Goal: Task Accomplishment & Management: Use online tool/utility

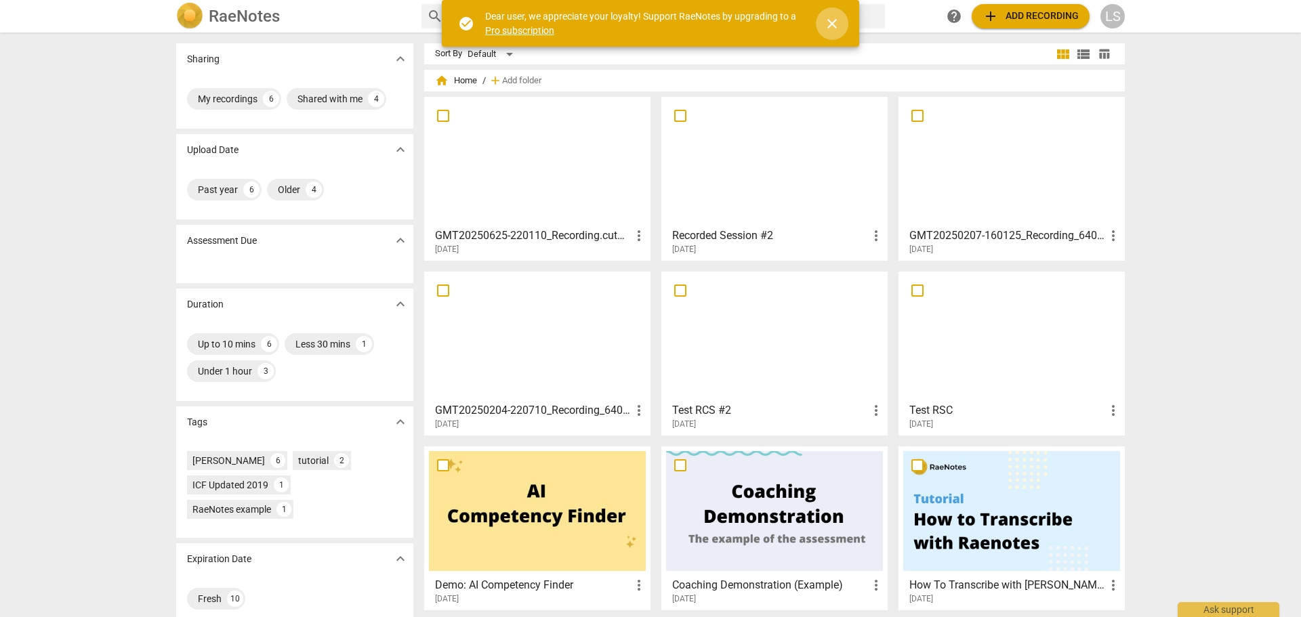
click at [836, 24] on span "close" at bounding box center [832, 24] width 16 height 16
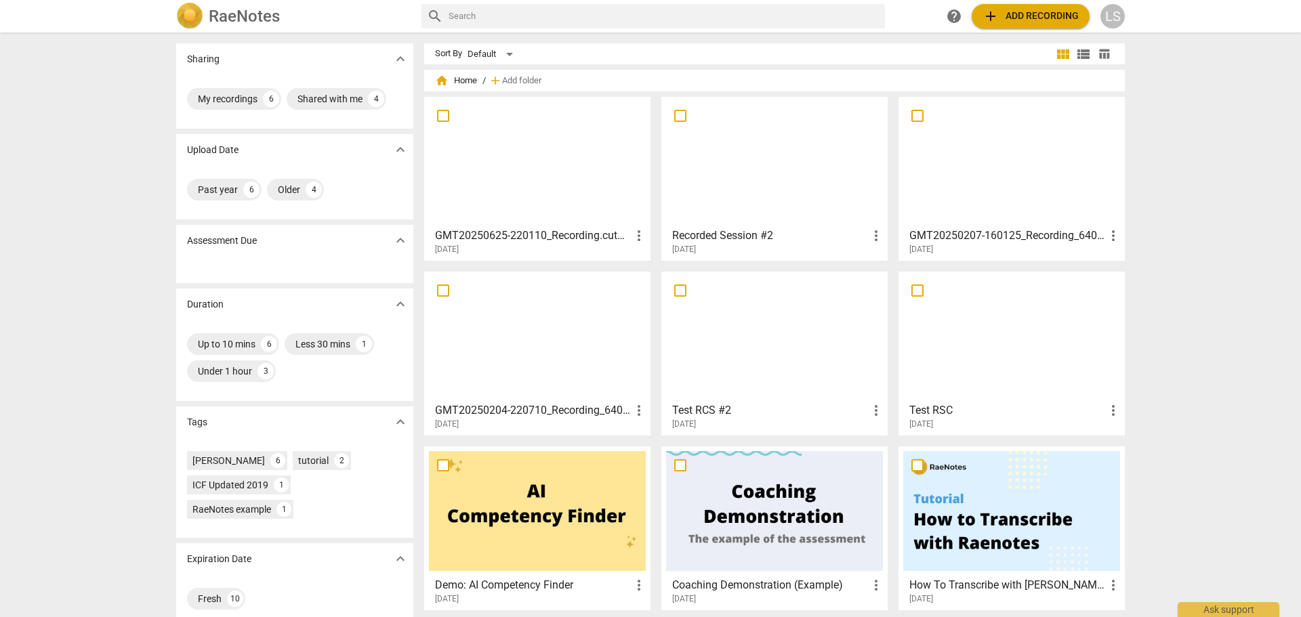
click at [1018, 12] on span "add Add recording" at bounding box center [1031, 16] width 96 height 16
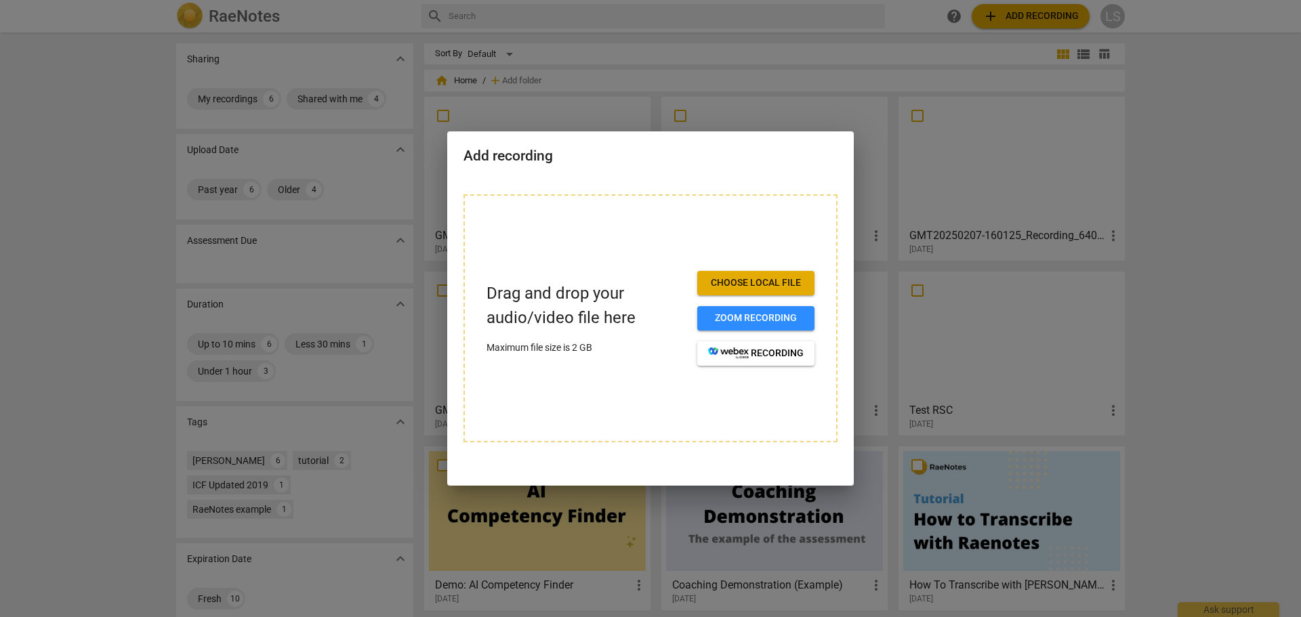
click at [741, 287] on span "Choose local file" at bounding box center [756, 284] width 96 height 14
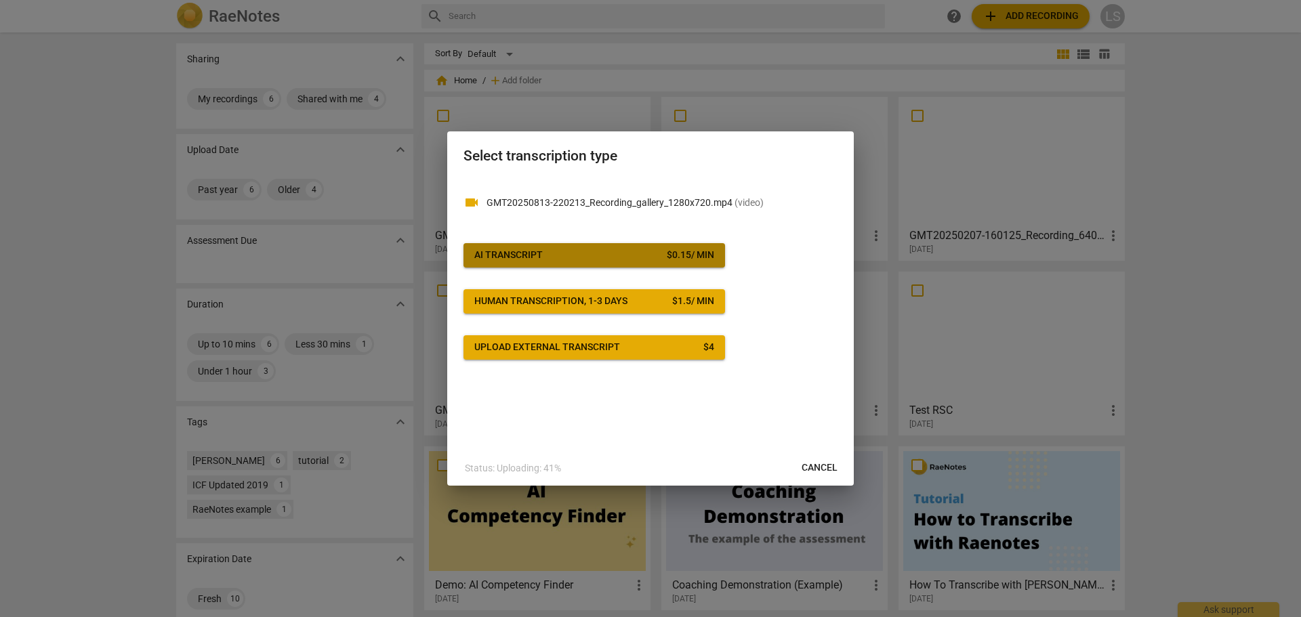
click at [590, 249] on span "AI Transcript $ 0.15 / min" at bounding box center [594, 256] width 240 height 14
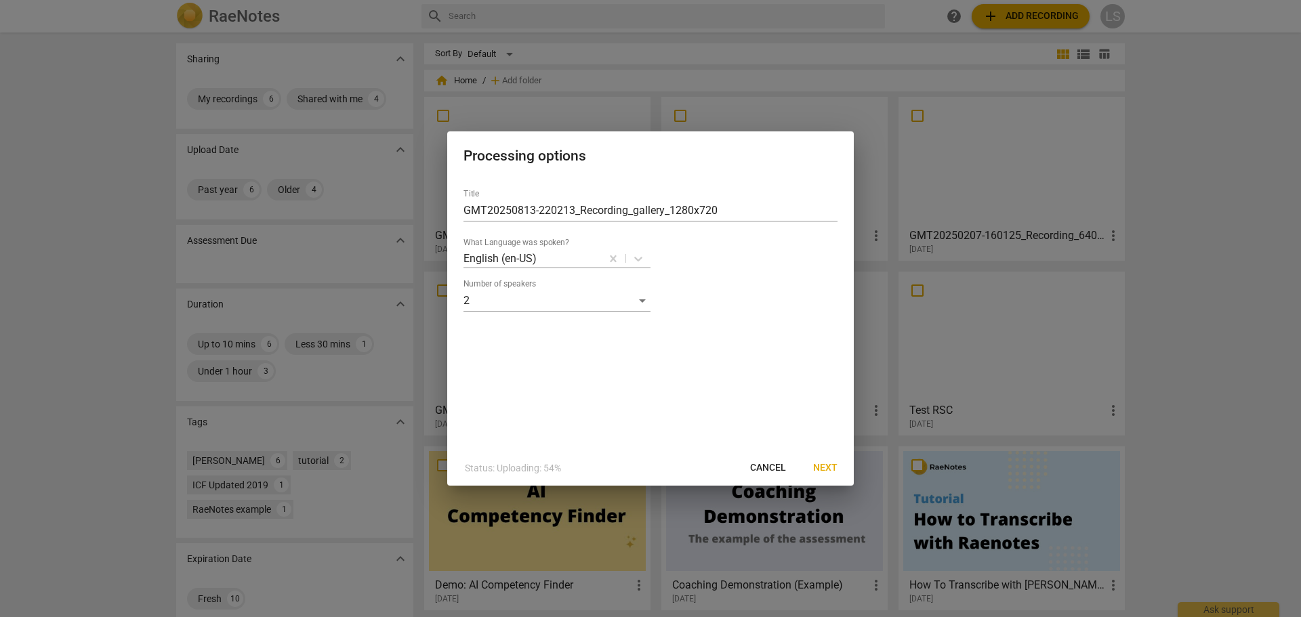
click at [819, 468] on span "Next" at bounding box center [825, 469] width 24 height 14
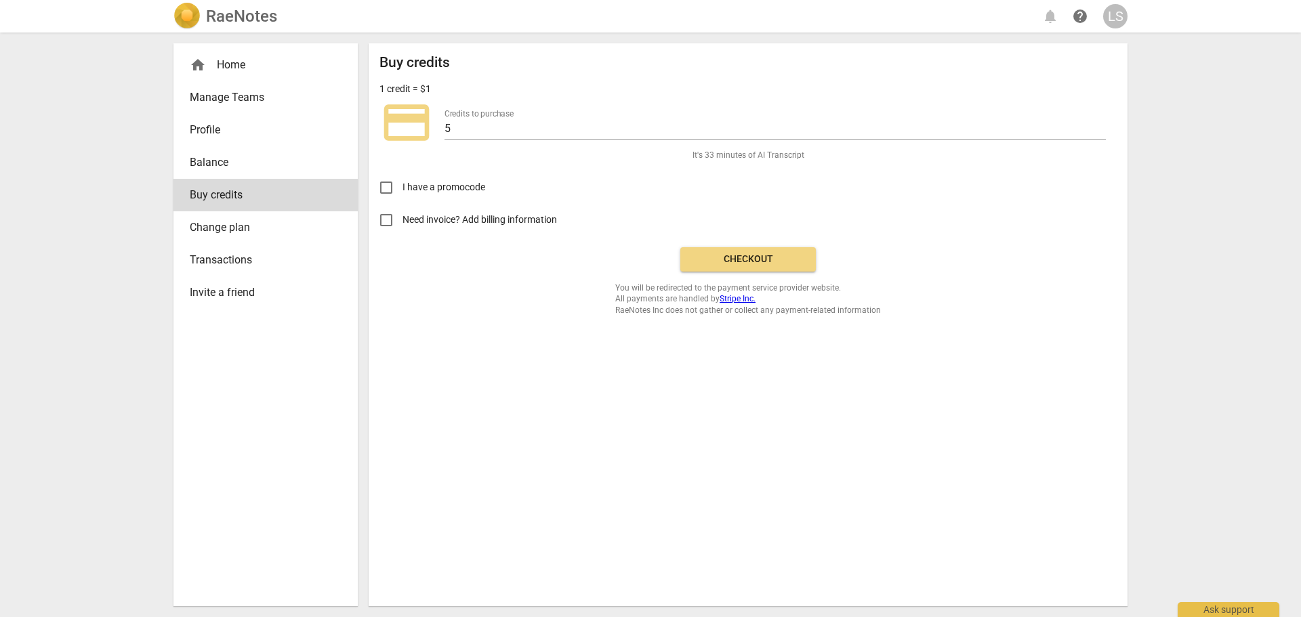
click at [756, 259] on span "Checkout" at bounding box center [748, 260] width 114 height 14
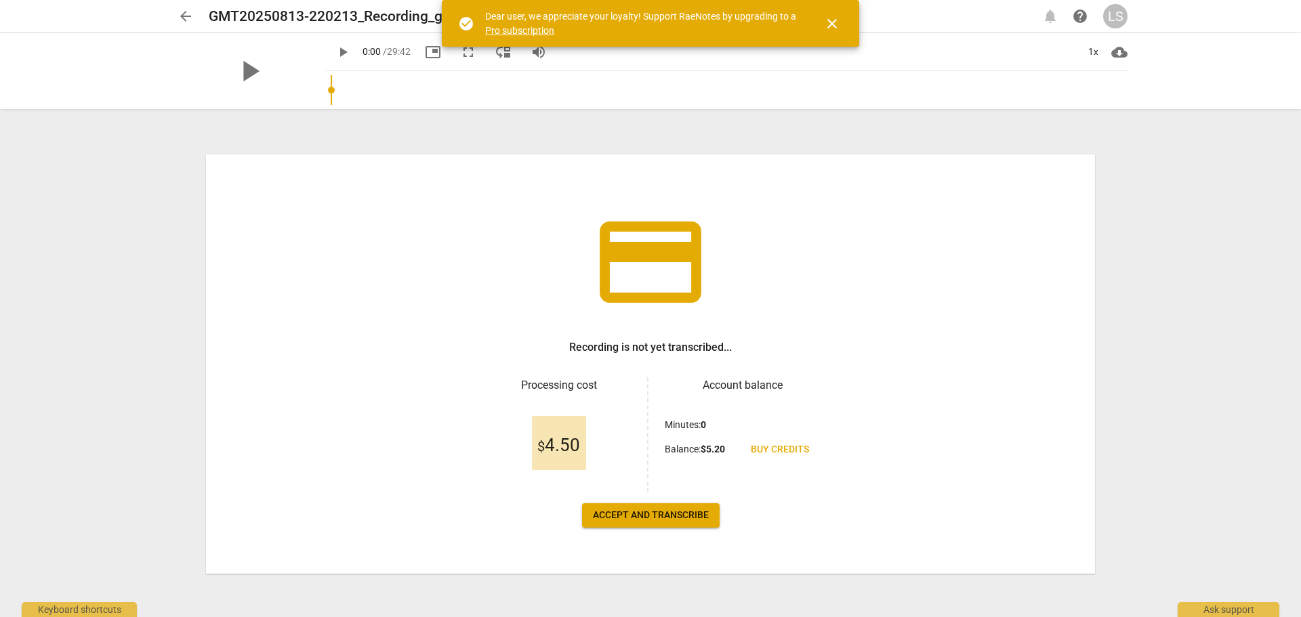
click at [695, 516] on span "Accept and transcribe" at bounding box center [651, 516] width 116 height 14
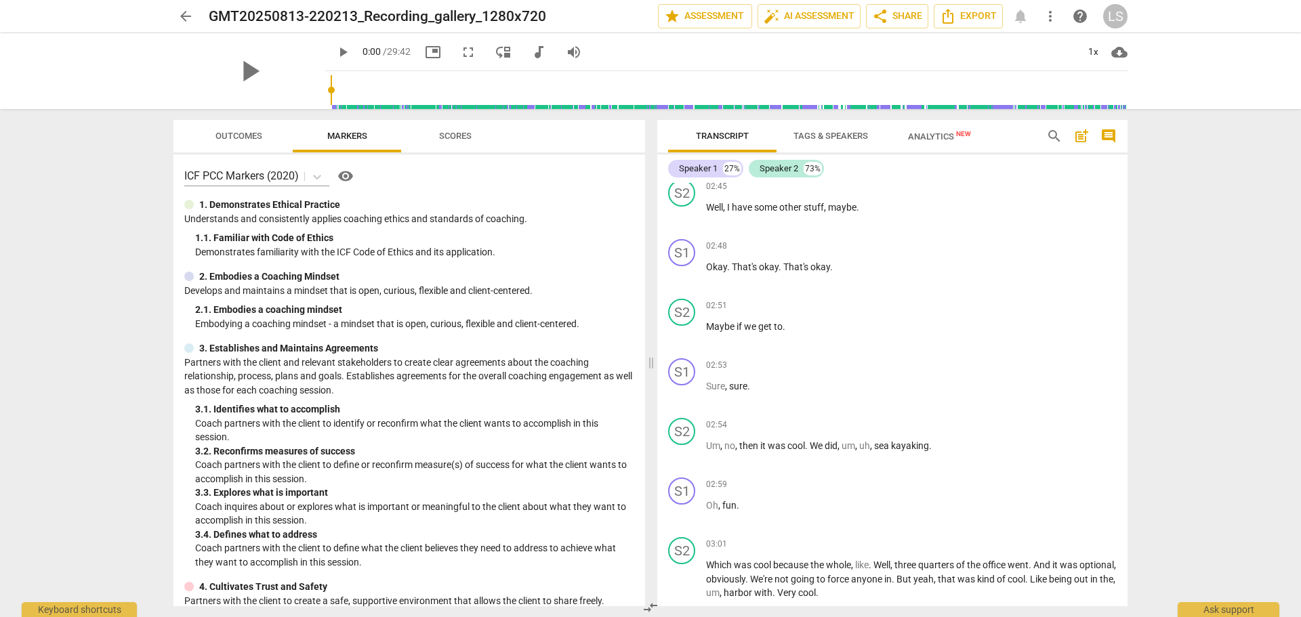
scroll to position [1627, 0]
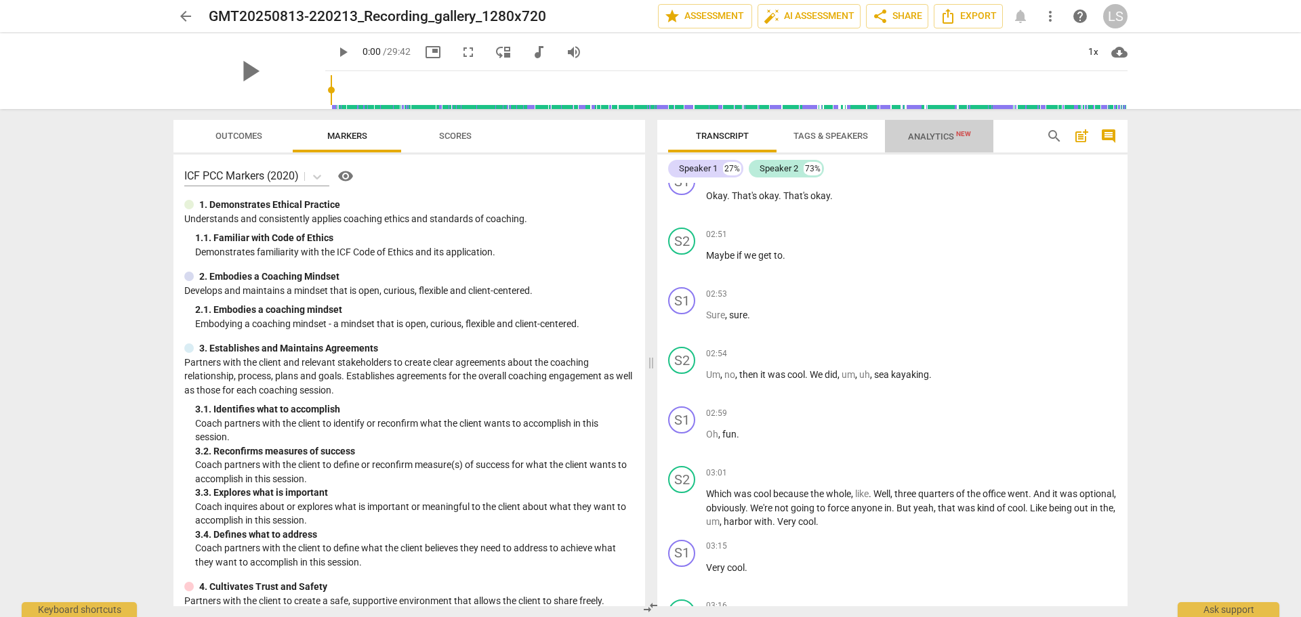
click at [945, 134] on span "Analytics New" at bounding box center [939, 136] width 63 height 10
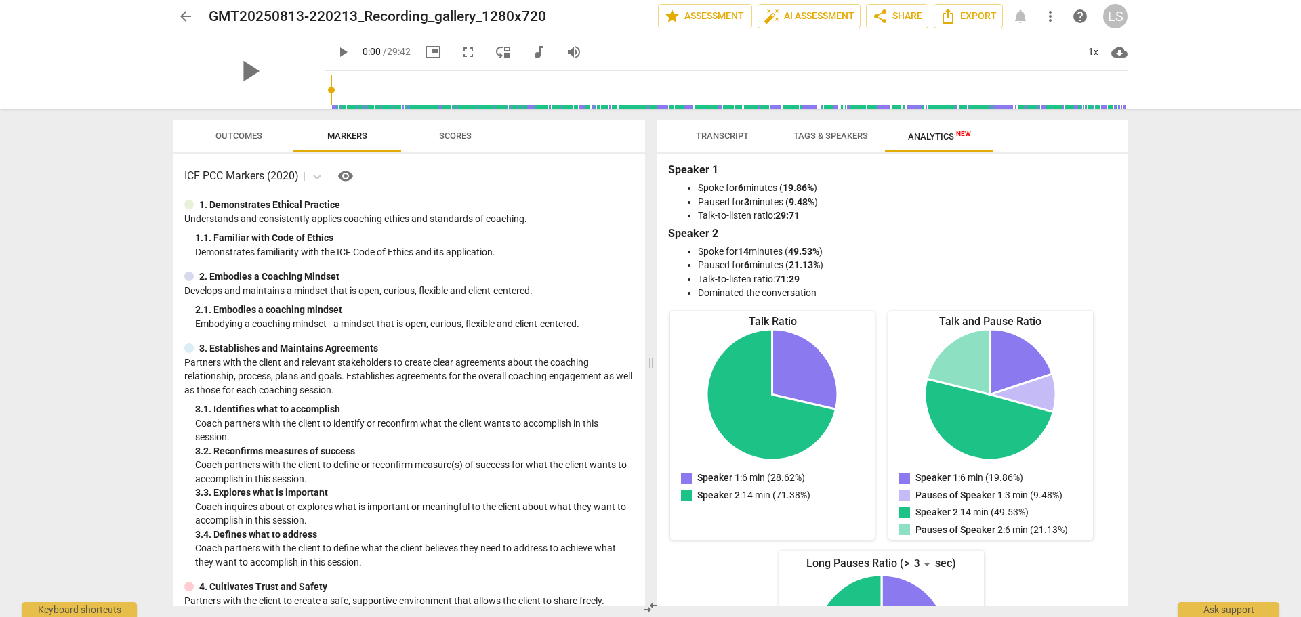
scroll to position [0, 0]
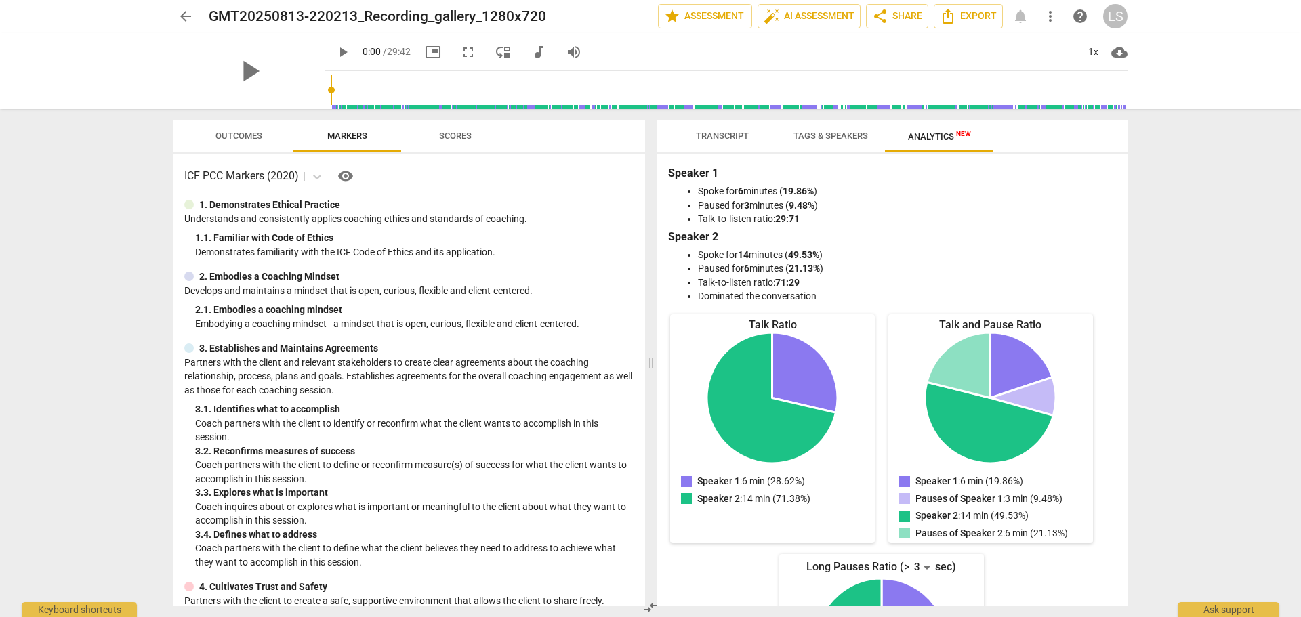
click at [735, 138] on span "Transcript" at bounding box center [722, 136] width 53 height 10
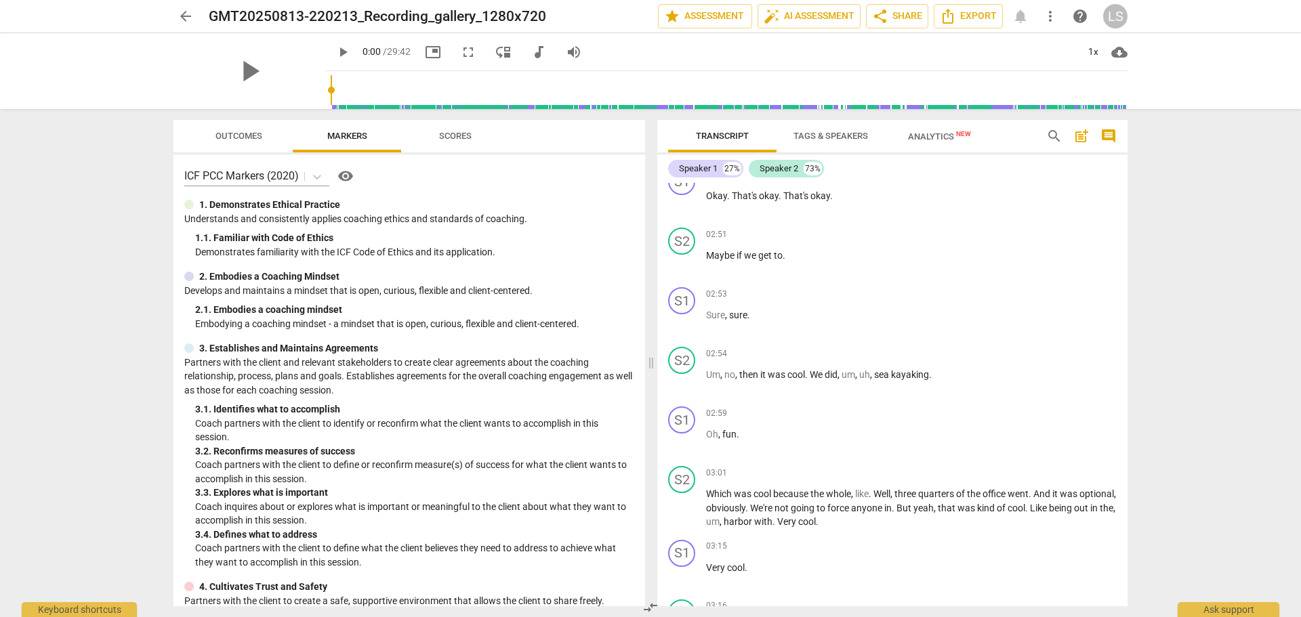
click at [453, 138] on span "Scores" at bounding box center [455, 136] width 33 height 10
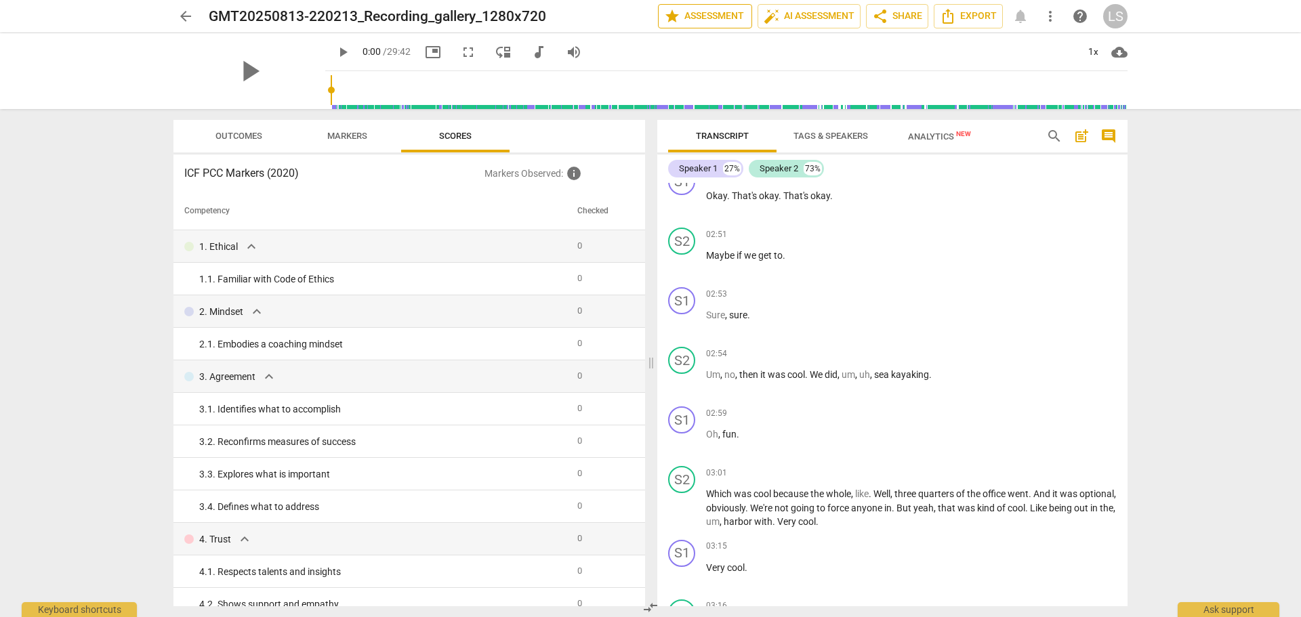
click at [710, 18] on span "star Assessment" at bounding box center [705, 16] width 82 height 16
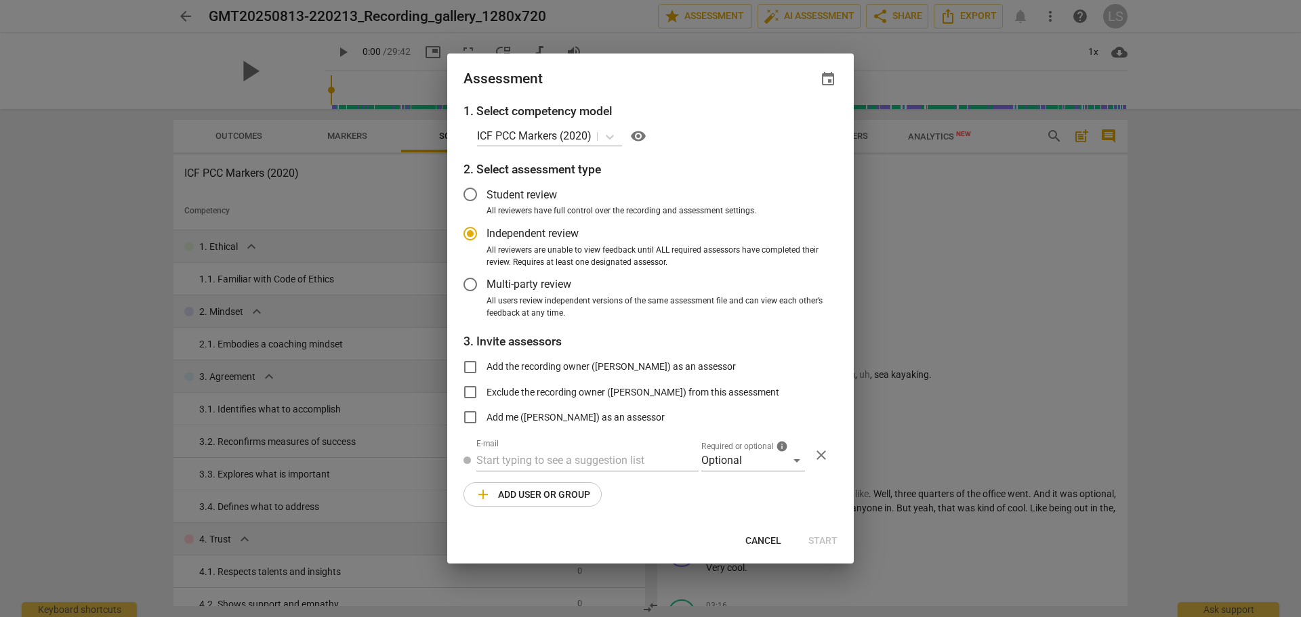
click at [767, 542] on span "Cancel" at bounding box center [764, 542] width 36 height 14
radio input "false"
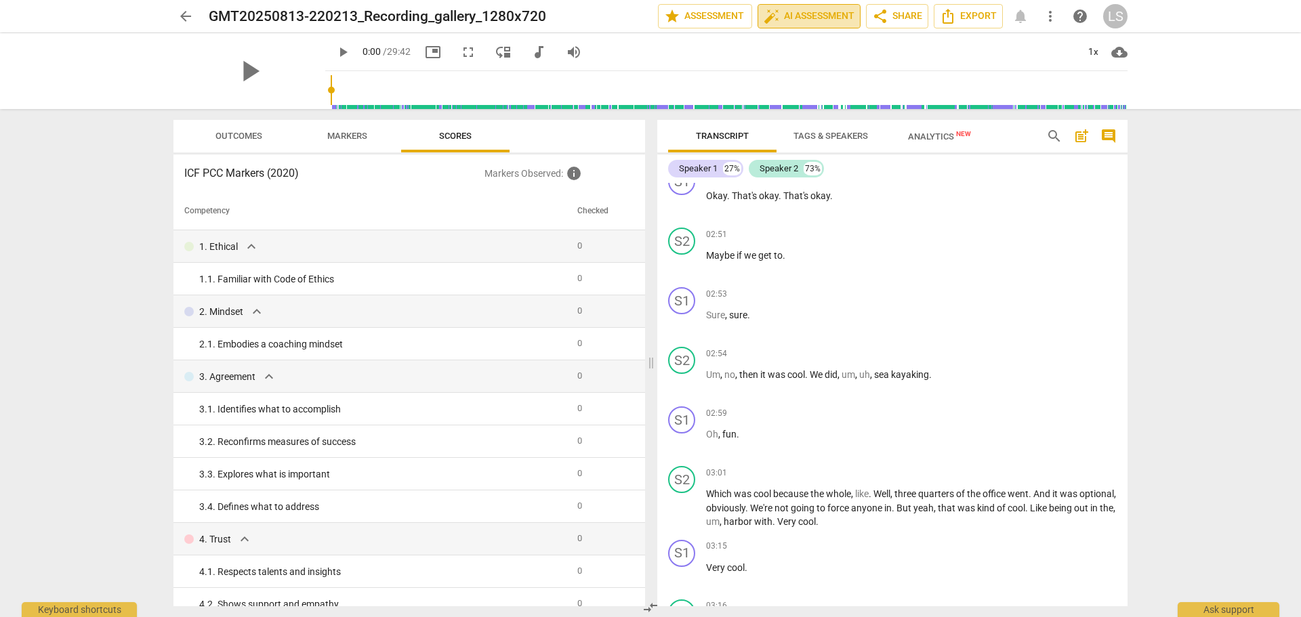
click at [794, 20] on span "auto_fix_high AI Assessment" at bounding box center [809, 16] width 91 height 16
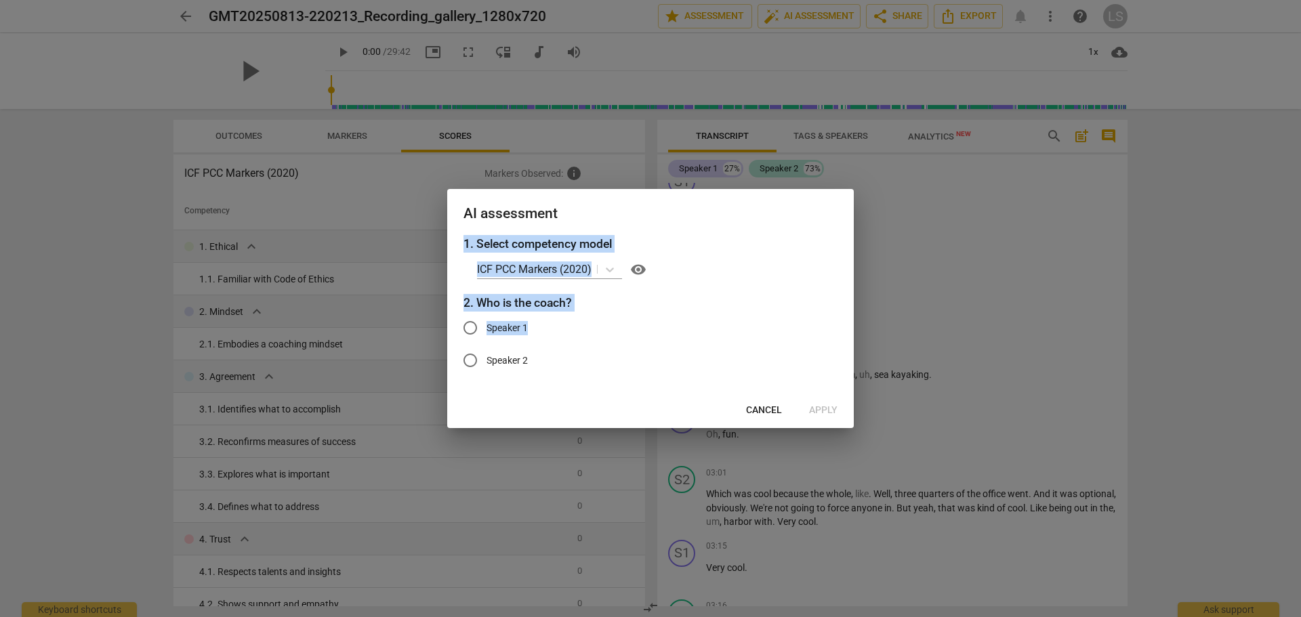
drag, startPoint x: 610, startPoint y: 201, endPoint x: 688, endPoint y: 325, distance: 146.5
click at [688, 325] on div "AI assessment 1. Select competency model ICF PCC Markers (2020) visibility 2. W…" at bounding box center [650, 308] width 407 height 239
click at [702, 278] on div "ICF PCC Markers (2020) visibility" at bounding box center [657, 270] width 361 height 22
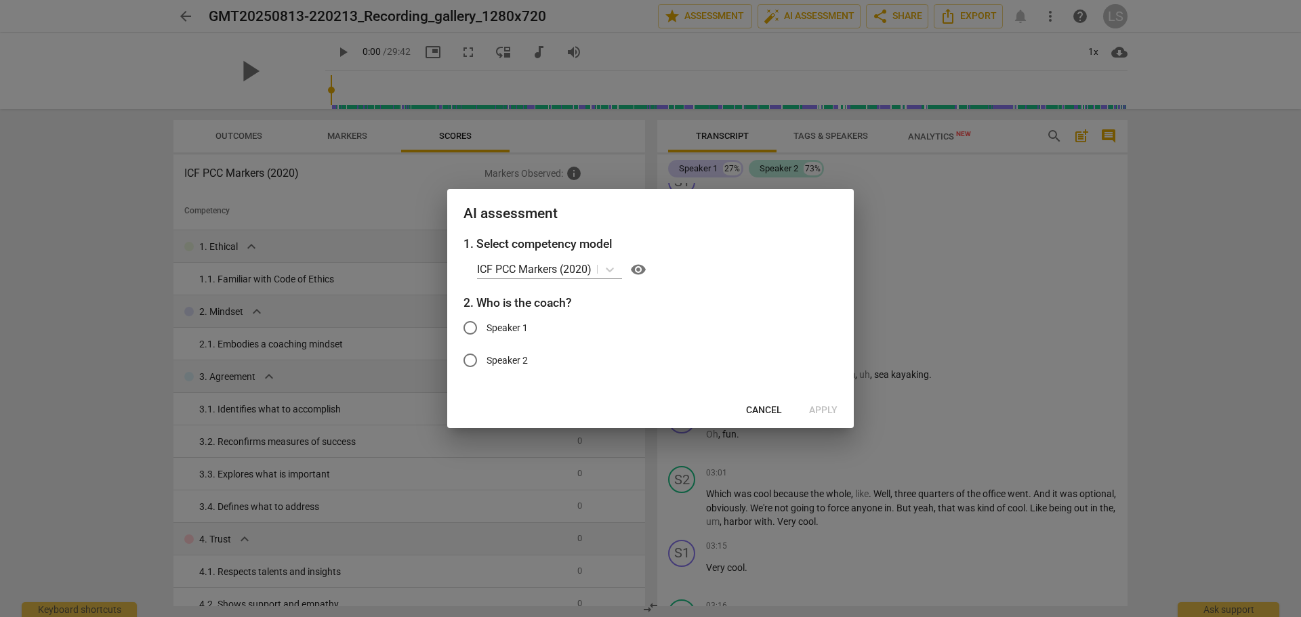
click at [507, 327] on span "Speaker 1" at bounding box center [507, 328] width 41 height 14
click at [487, 327] on input "Speaker 1" at bounding box center [470, 328] width 33 height 33
radio input "true"
click at [825, 413] on span "Apply" at bounding box center [823, 411] width 28 height 14
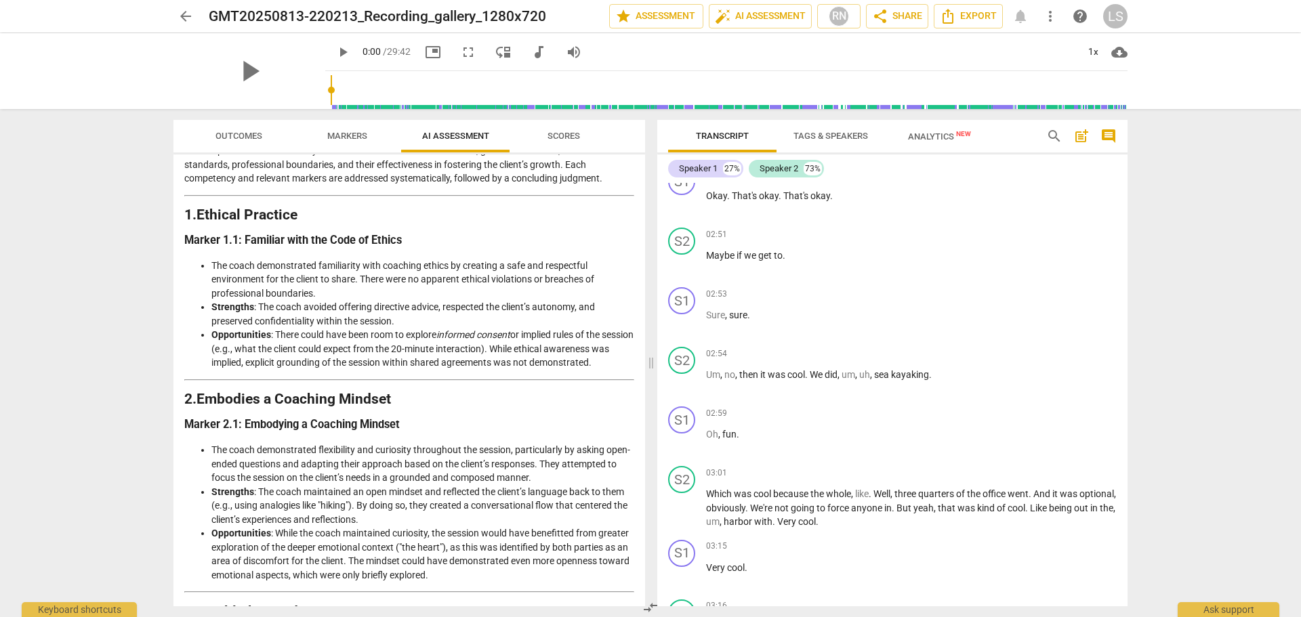
scroll to position [136, 0]
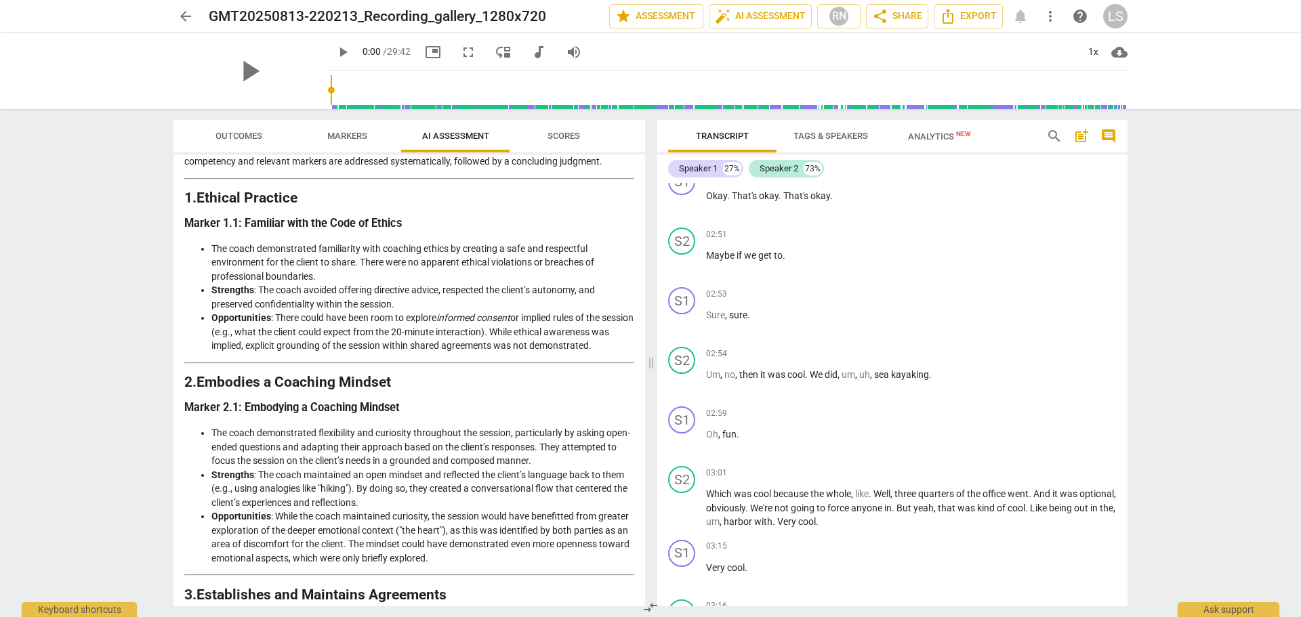
drag, startPoint x: 285, startPoint y: 460, endPoint x: 178, endPoint y: 467, distance: 107.3
click at [178, 467] on div "Disclaimer: AI can make mistakes. Consult a qualified mentor coach before actin…" at bounding box center [410, 381] width 472 height 452
click at [113, 478] on div "arrow_back GMT20250813-220213_Recording_gallery_1280x720 edit star Assessment a…" at bounding box center [650, 308] width 1301 height 617
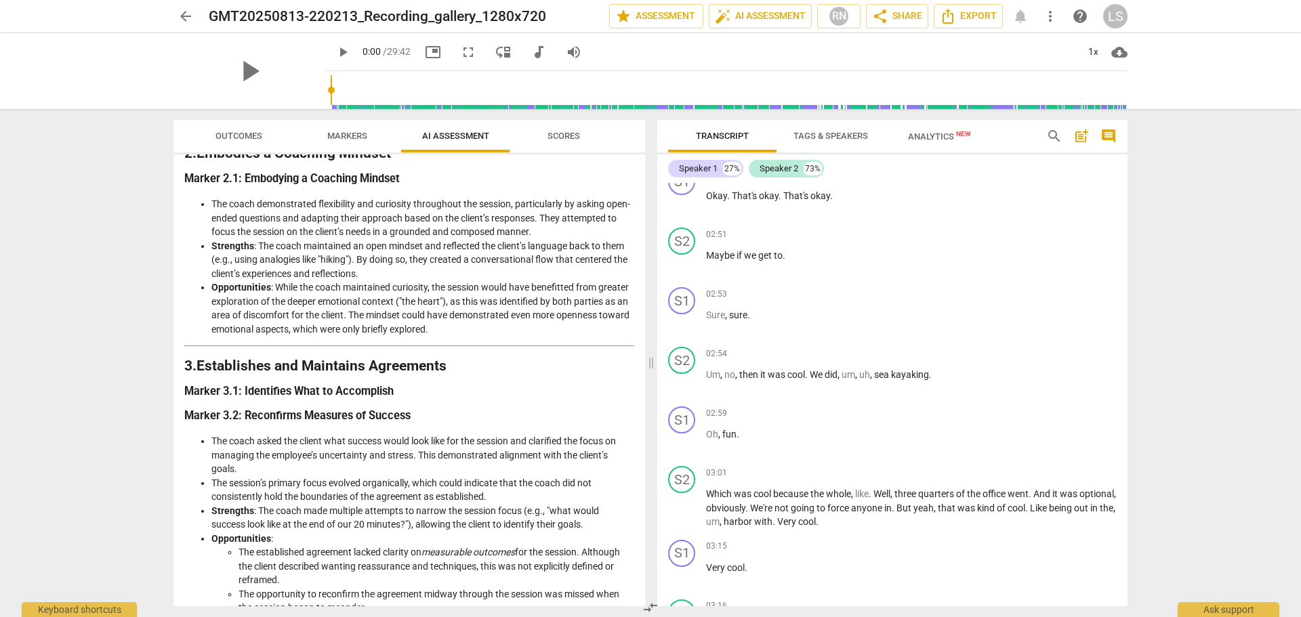
scroll to position [188, 0]
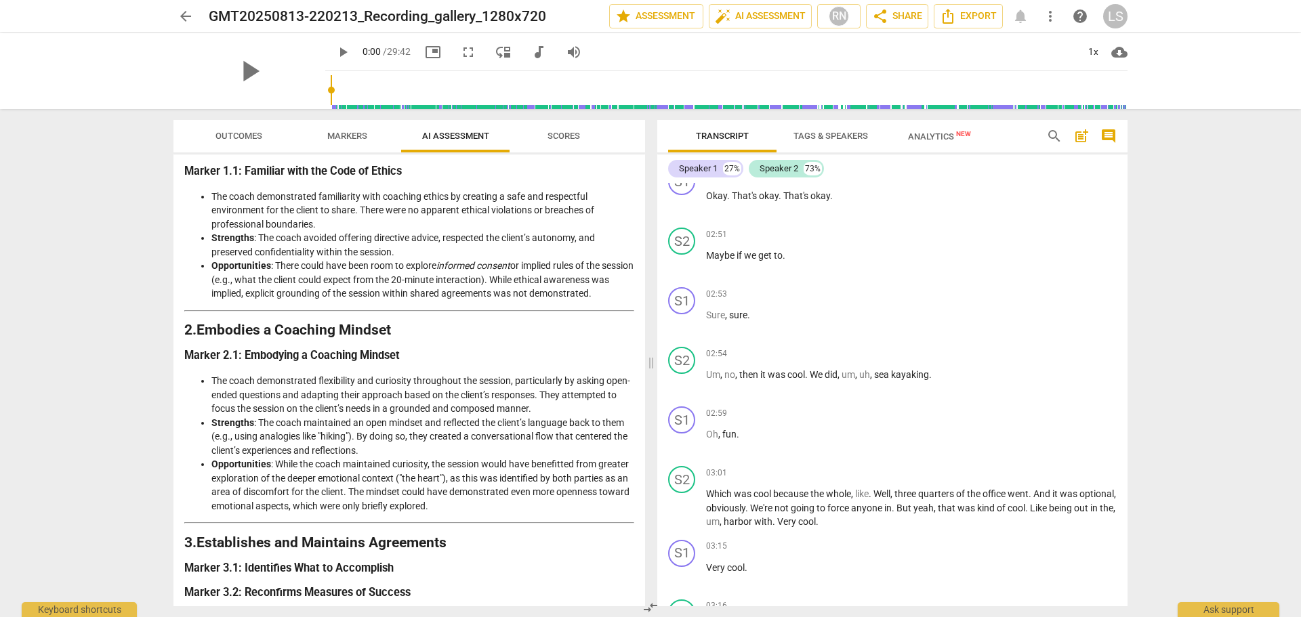
click at [564, 132] on span "Scores" at bounding box center [564, 136] width 33 height 10
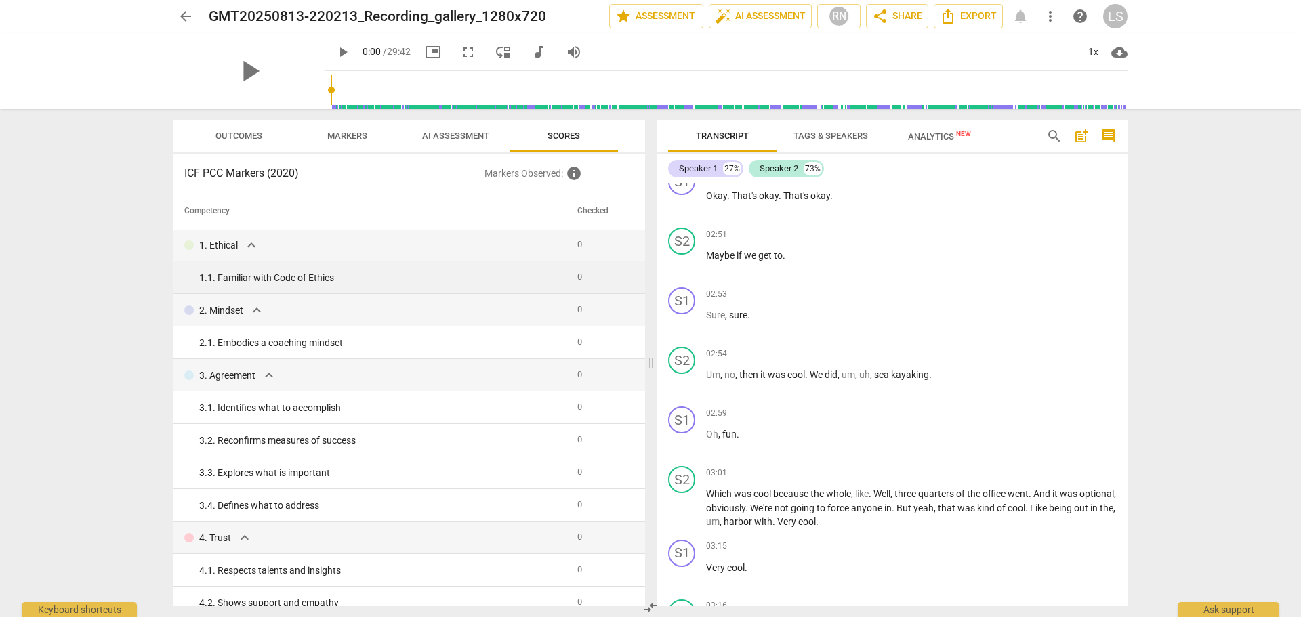
scroll to position [0, 0]
click at [351, 136] on span "Markers" at bounding box center [347, 136] width 40 height 10
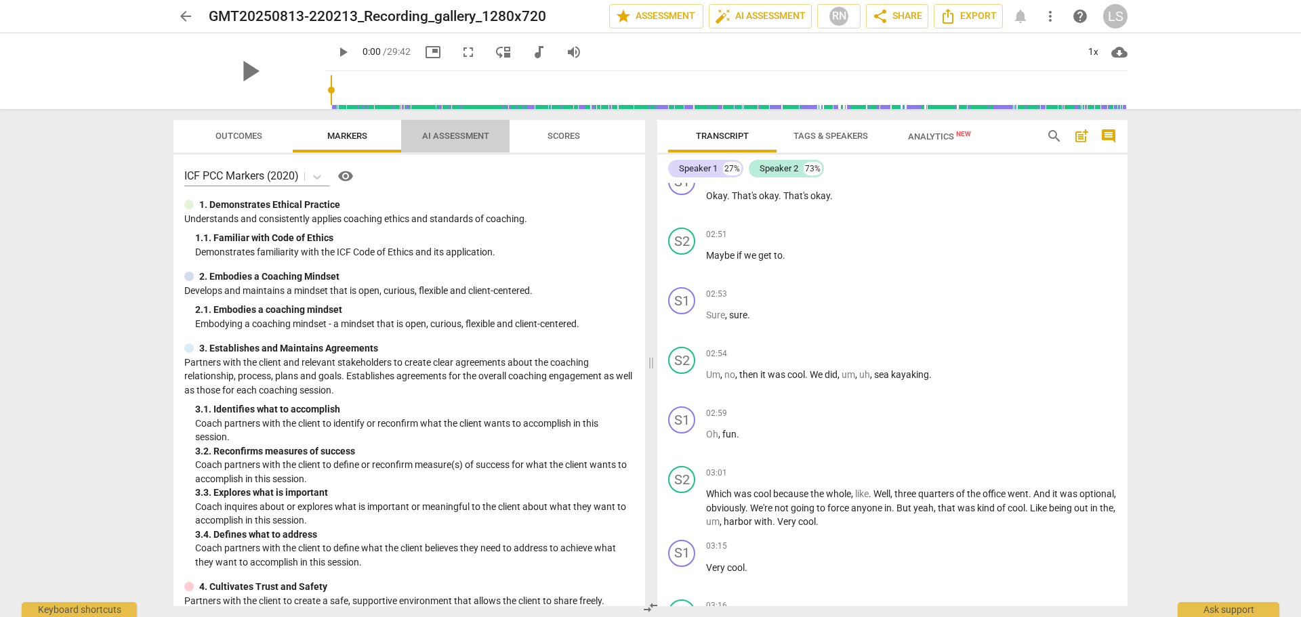
click at [434, 132] on span "AI Assessment" at bounding box center [455, 136] width 67 height 10
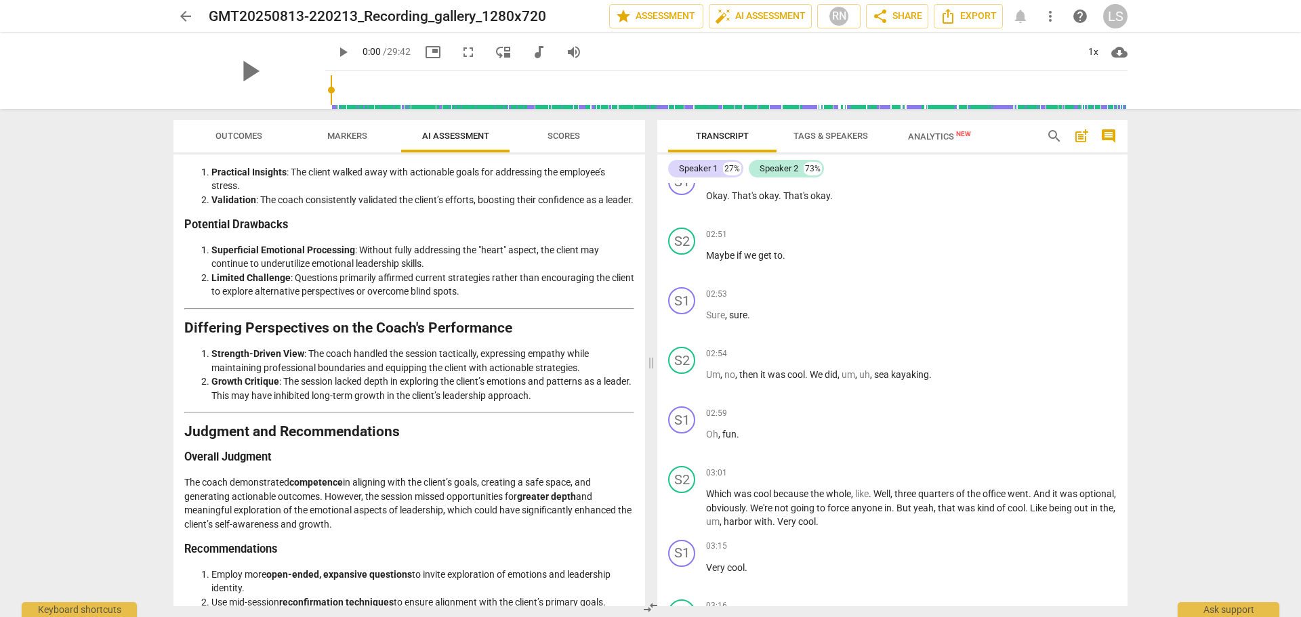
scroll to position [2153, 0]
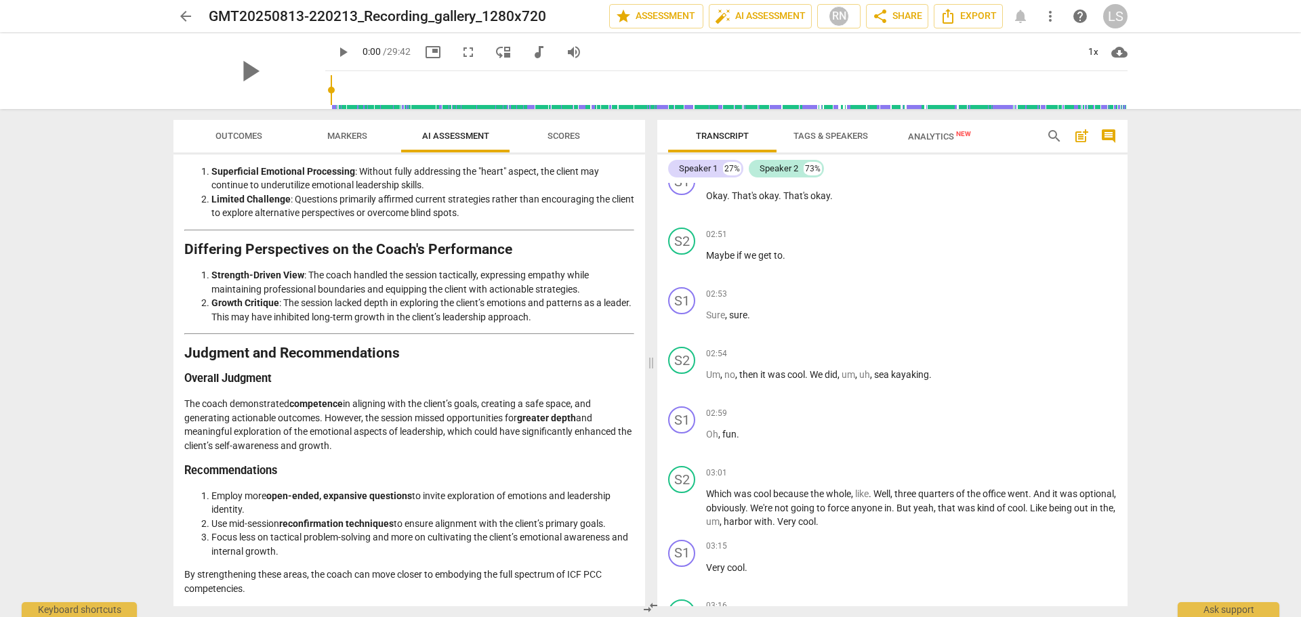
drag, startPoint x: 432, startPoint y: 352, endPoint x: 371, endPoint y: 363, distance: 61.3
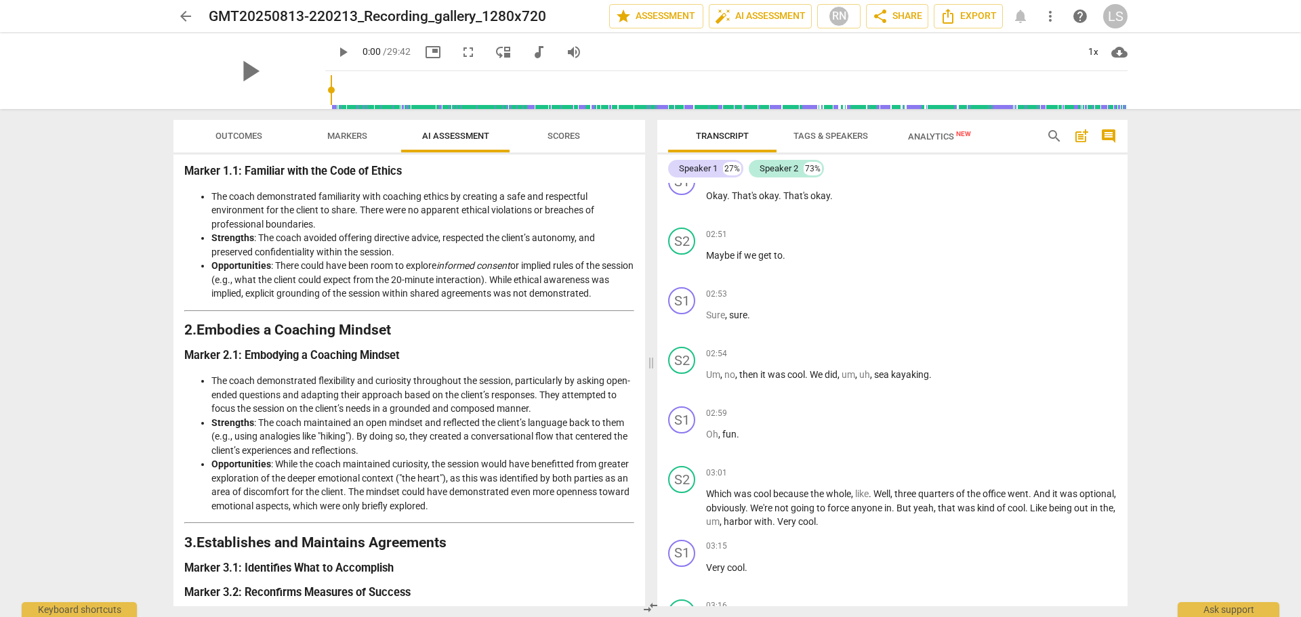
scroll to position [0, 0]
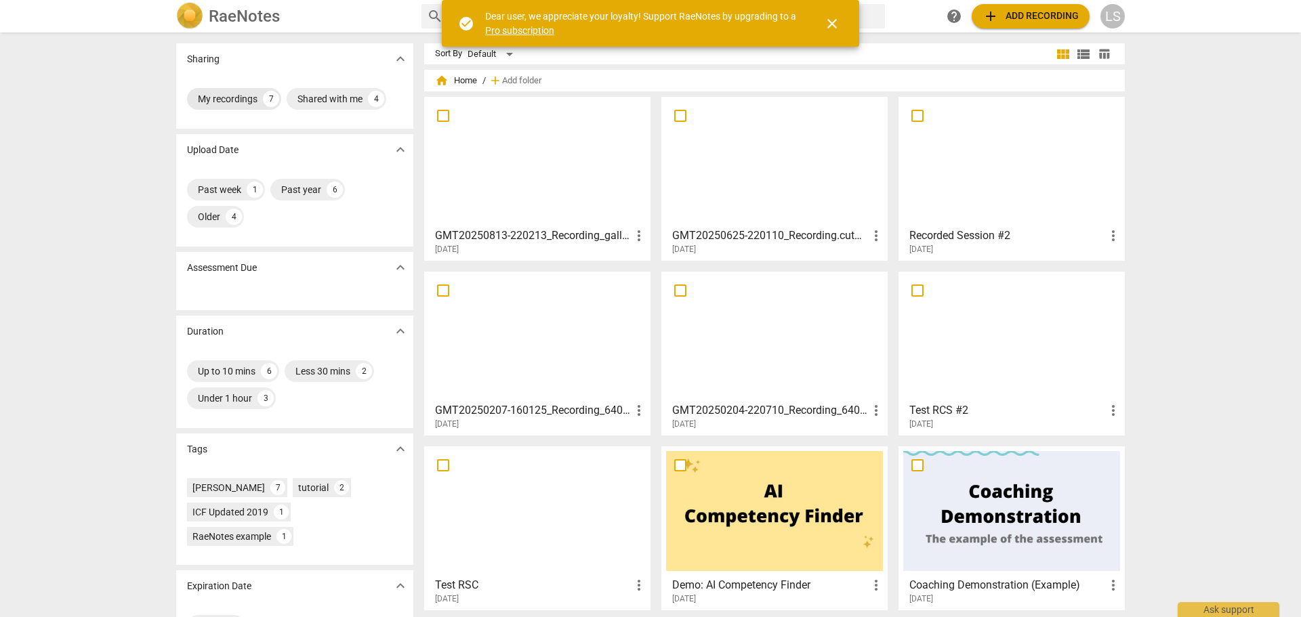
click at [217, 103] on div "My recordings" at bounding box center [228, 99] width 60 height 14
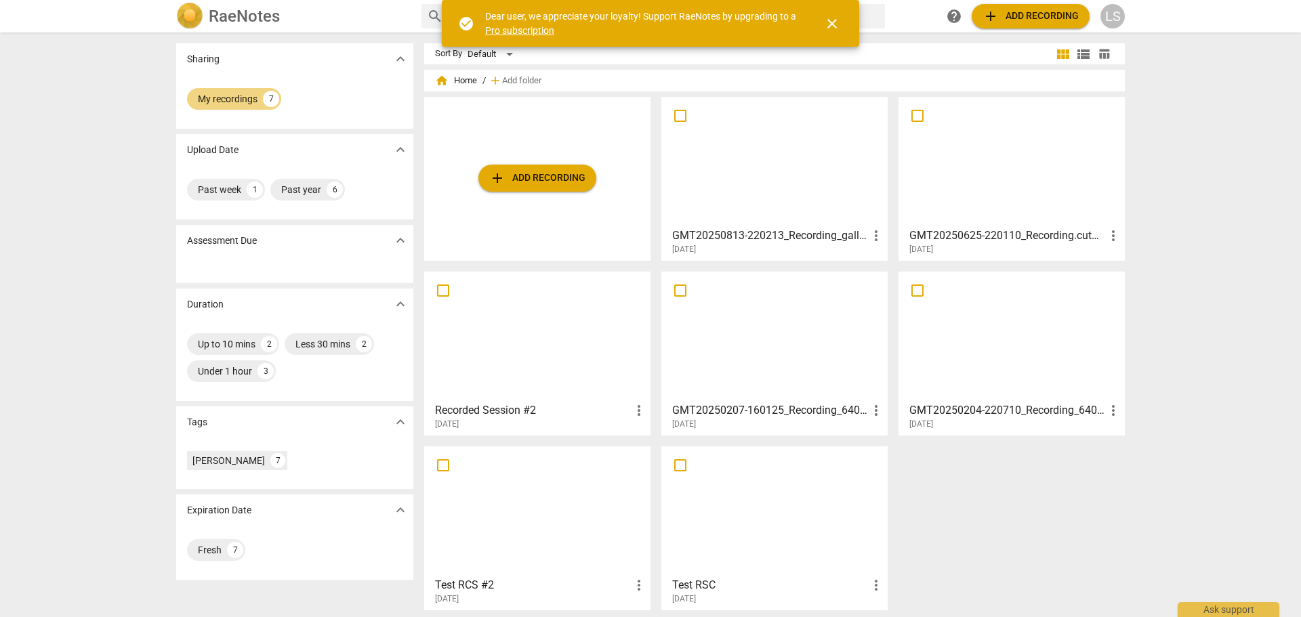
click at [836, 20] on span "close" at bounding box center [832, 24] width 16 height 16
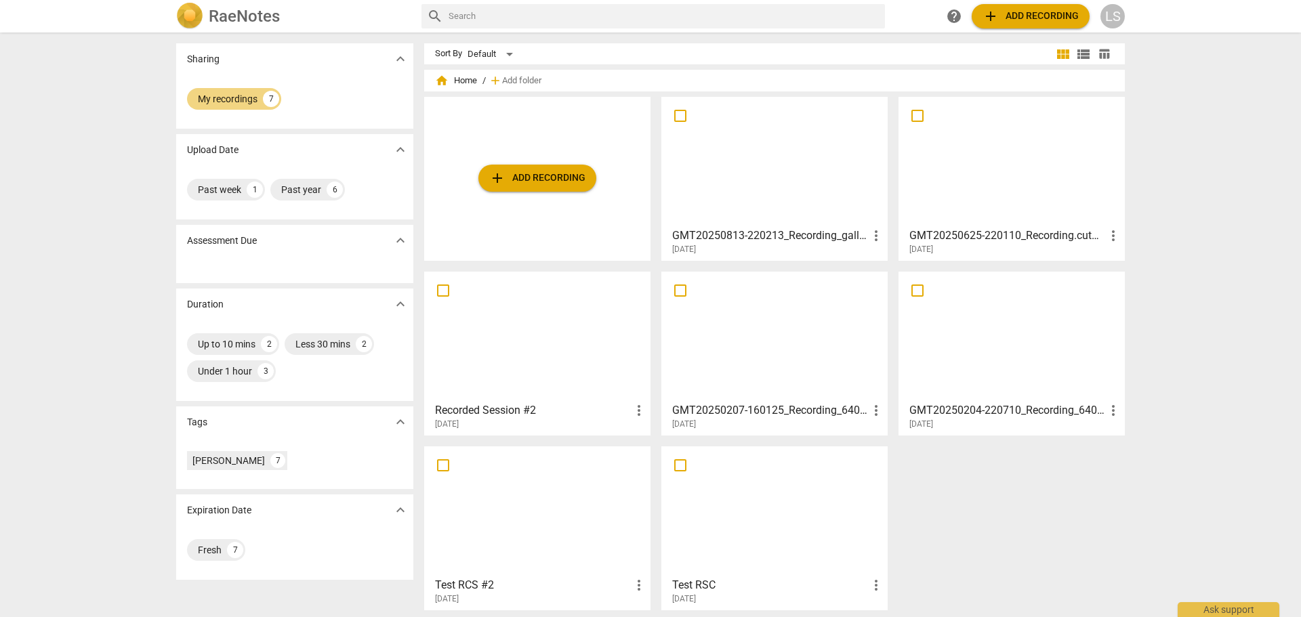
click at [764, 112] on div at bounding box center [774, 162] width 217 height 120
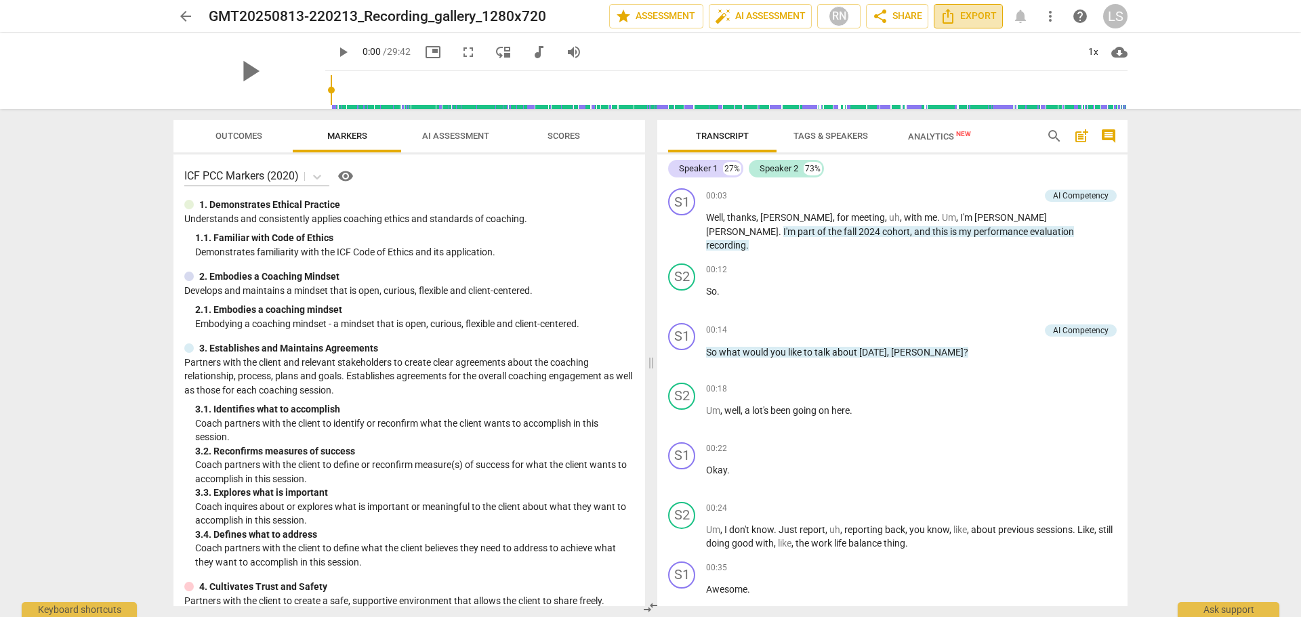
click at [964, 20] on span "Export" at bounding box center [968, 16] width 57 height 16
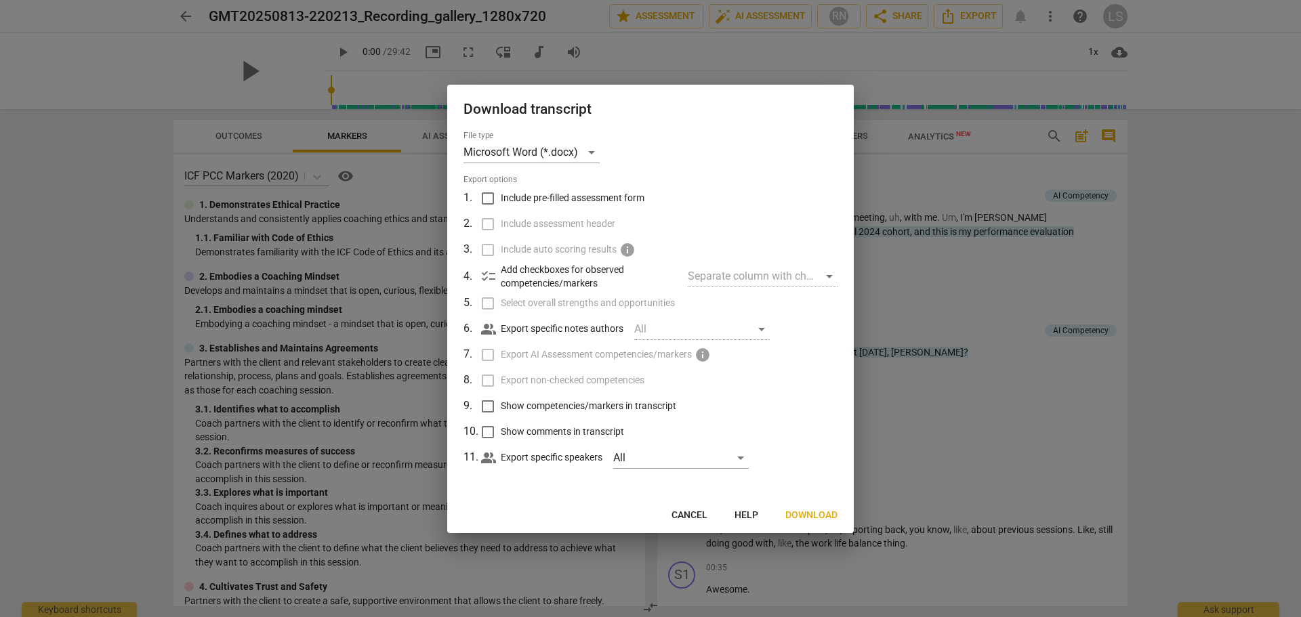
click at [691, 518] on span "Cancel" at bounding box center [690, 516] width 36 height 14
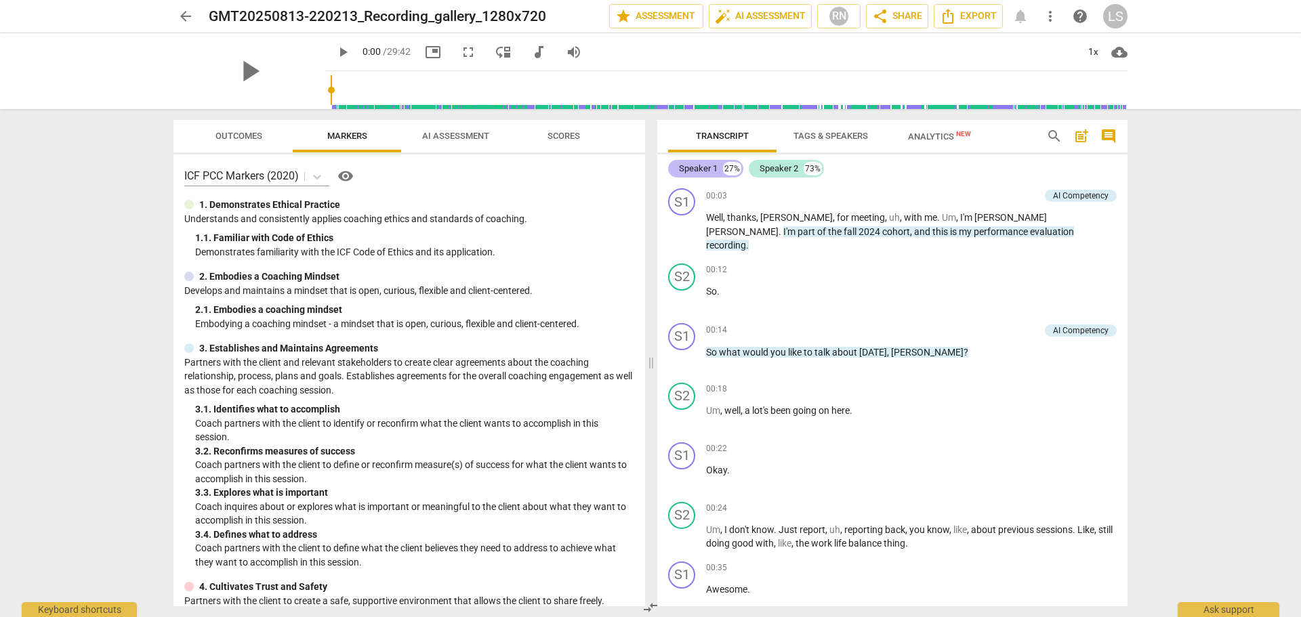
click at [697, 171] on div "Speaker 1" at bounding box center [698, 169] width 39 height 14
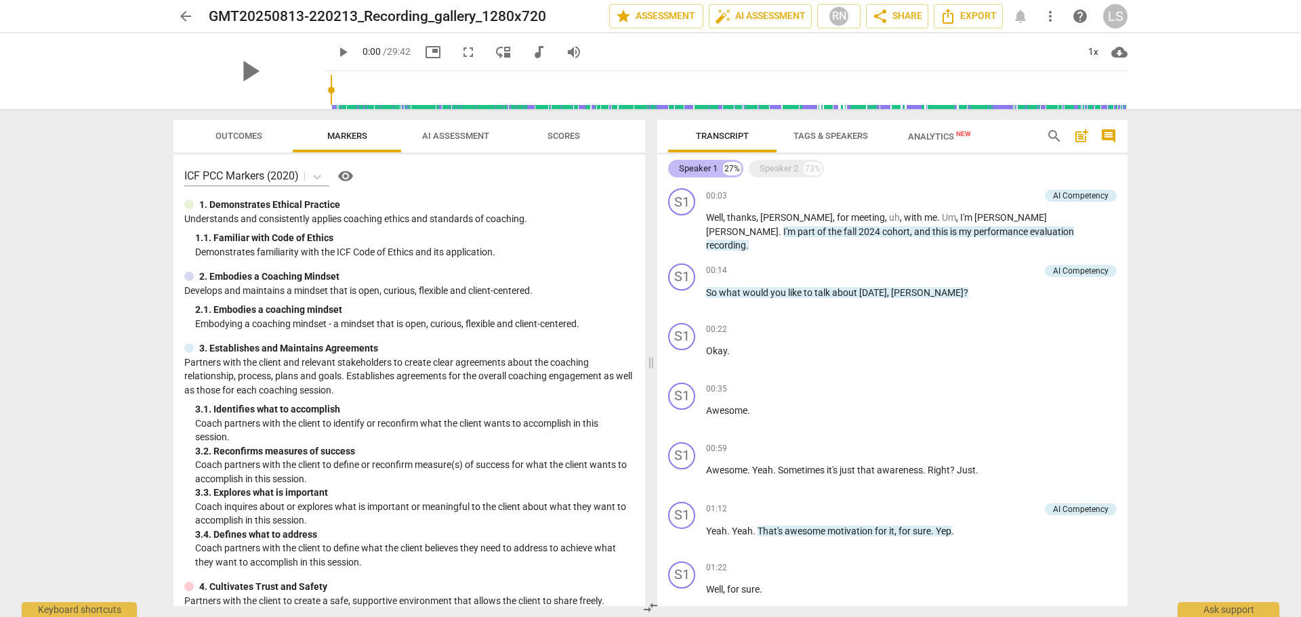
click at [697, 171] on div "Speaker 1" at bounding box center [698, 169] width 39 height 14
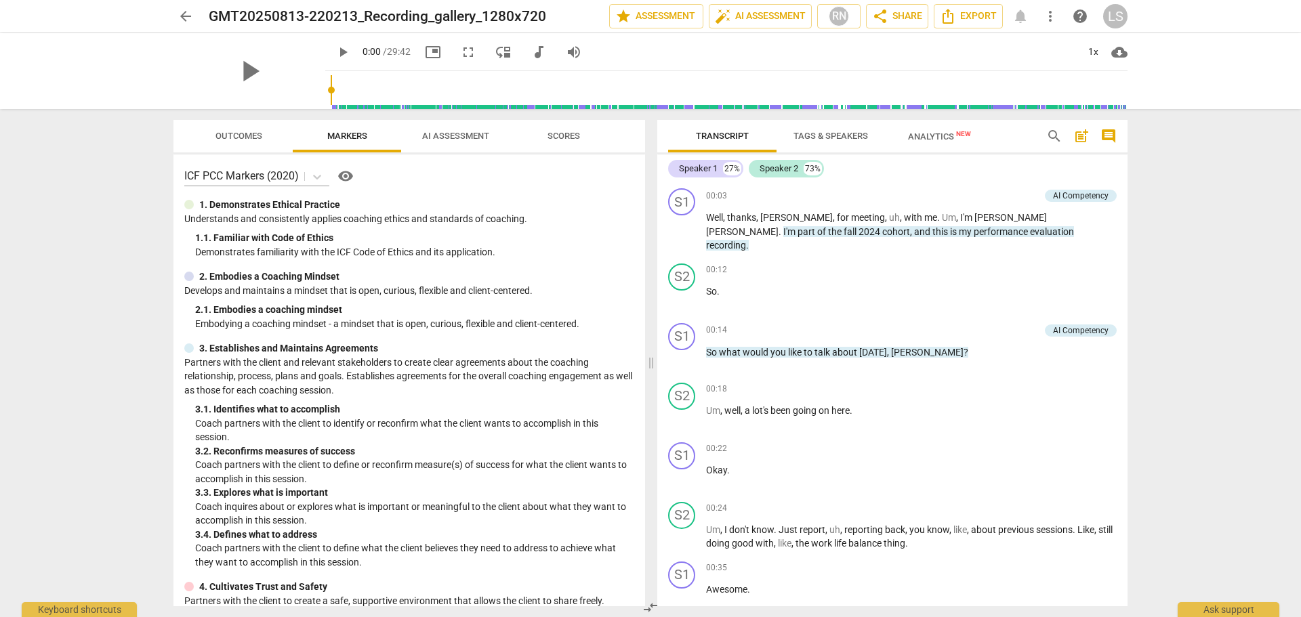
click at [826, 136] on span "Tags & Speakers" at bounding box center [831, 136] width 75 height 10
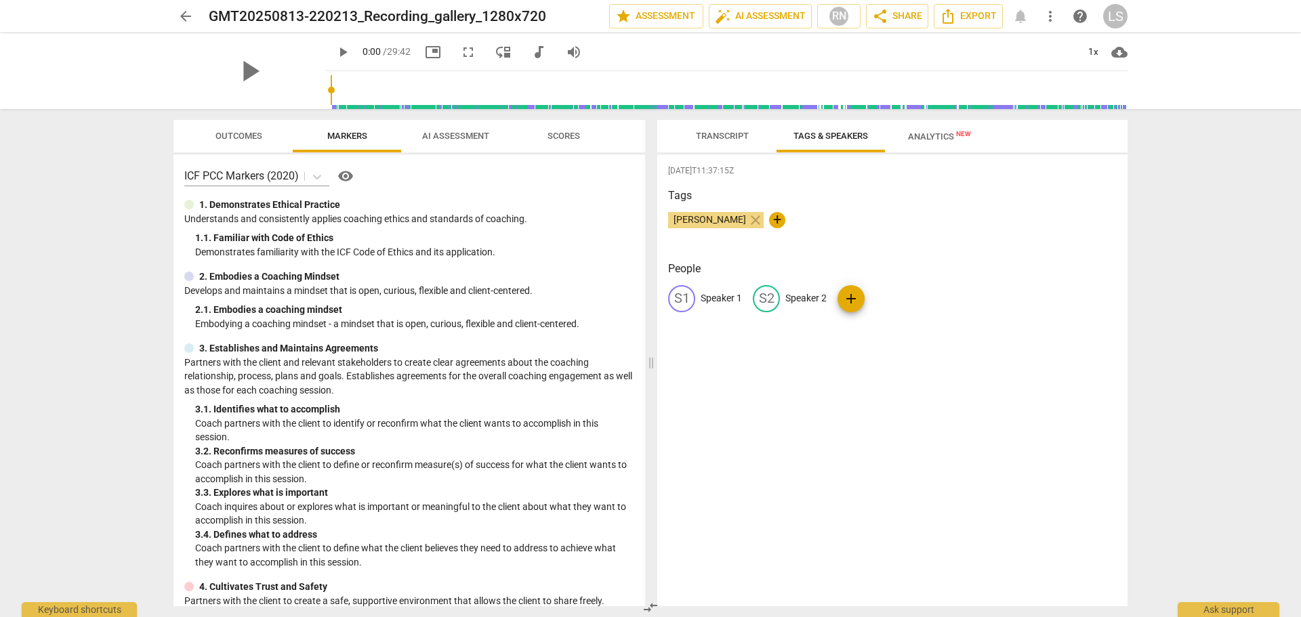
click at [723, 302] on p "Speaker 1" at bounding box center [721, 298] width 41 height 14
type input "Coach"
click at [885, 299] on p "Speaker 2" at bounding box center [894, 298] width 41 height 14
type input "Client"
click at [1057, 286] on div "CO Coach edit Client delete add" at bounding box center [892, 304] width 449 height 38
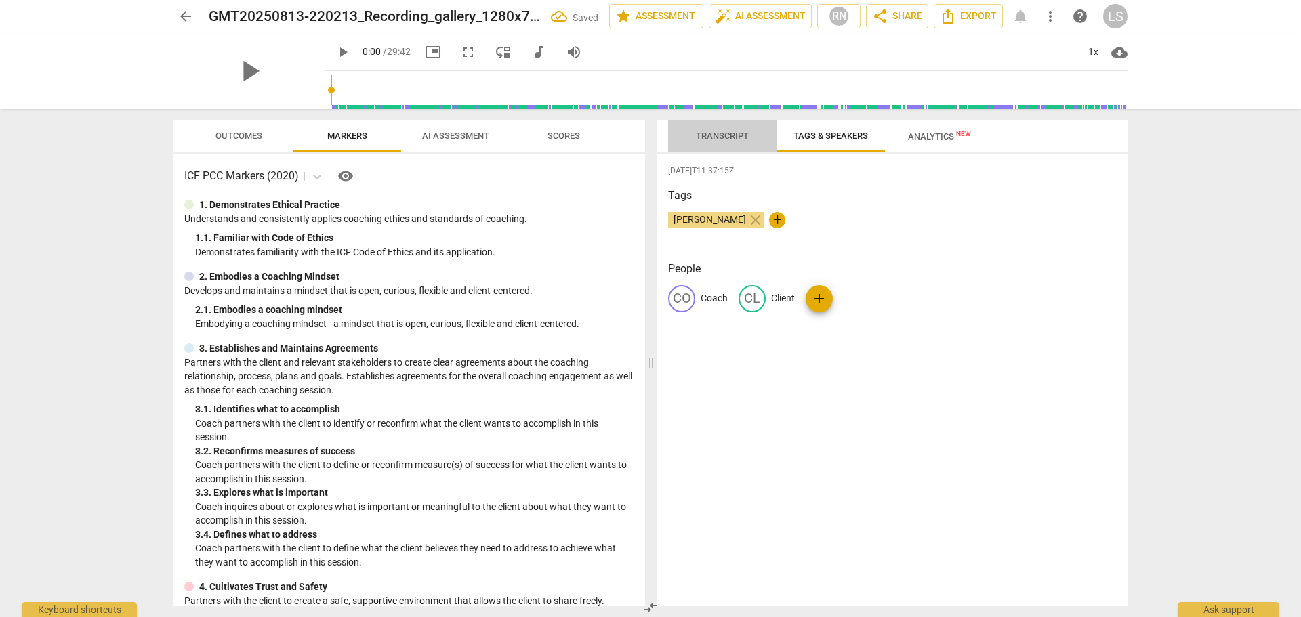
click at [719, 134] on span "Transcript" at bounding box center [722, 136] width 53 height 10
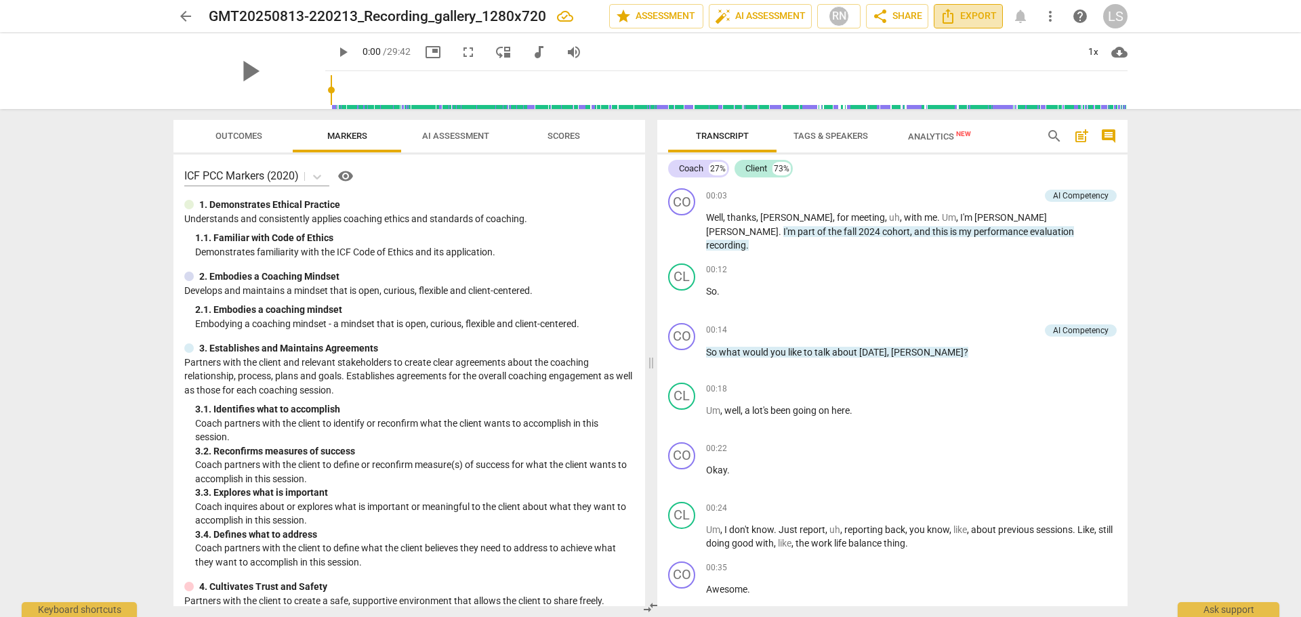
click at [956, 18] on icon "Export" at bounding box center [948, 16] width 16 height 16
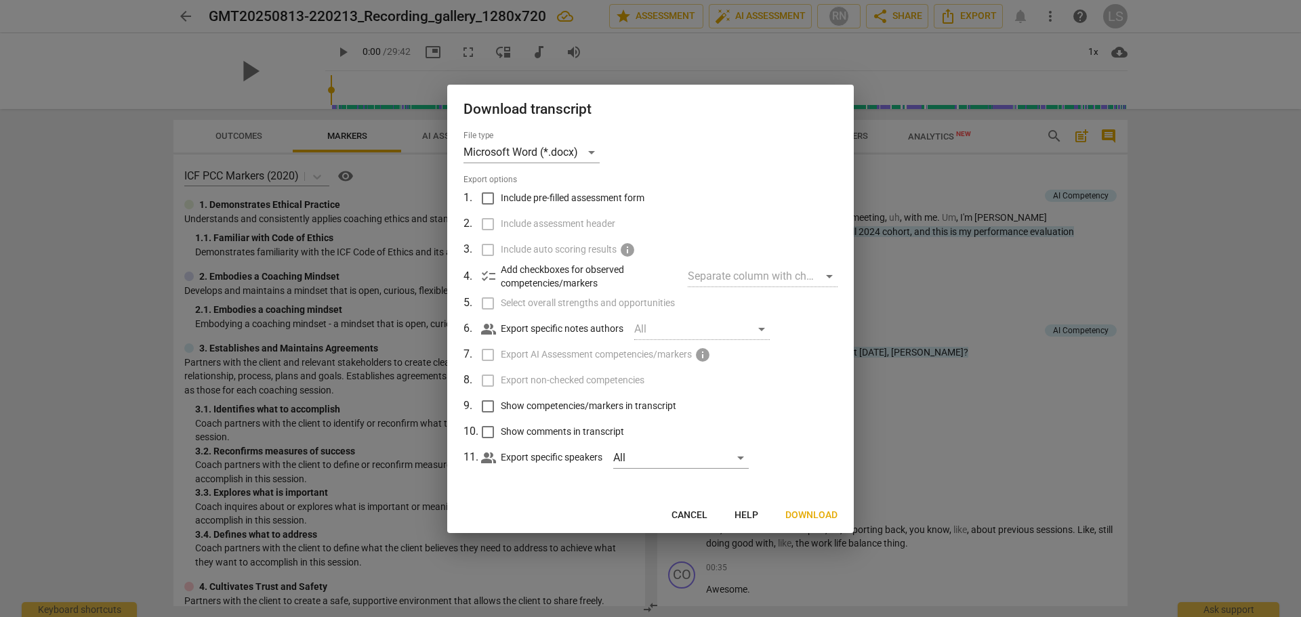
click at [798, 512] on span "Download" at bounding box center [812, 516] width 52 height 14
